Goal: Task Accomplishment & Management: Complete application form

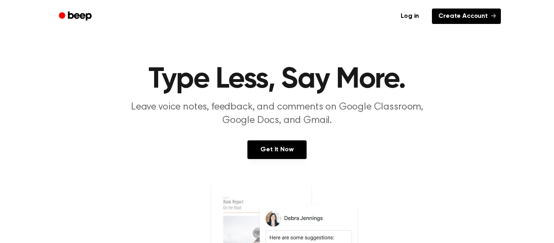
click at [463, 15] on link "Create Account" at bounding box center [466, 16] width 69 height 15
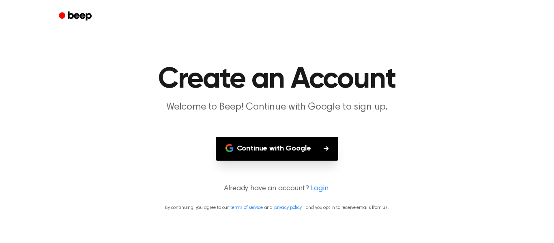
click at [330, 144] on button "Continue with Google" at bounding box center [277, 149] width 123 height 24
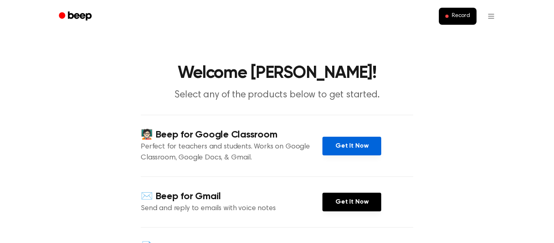
click at [335, 152] on link "Get It Now" at bounding box center [351, 146] width 59 height 19
